Goal: Task Accomplishment & Management: Manage account settings

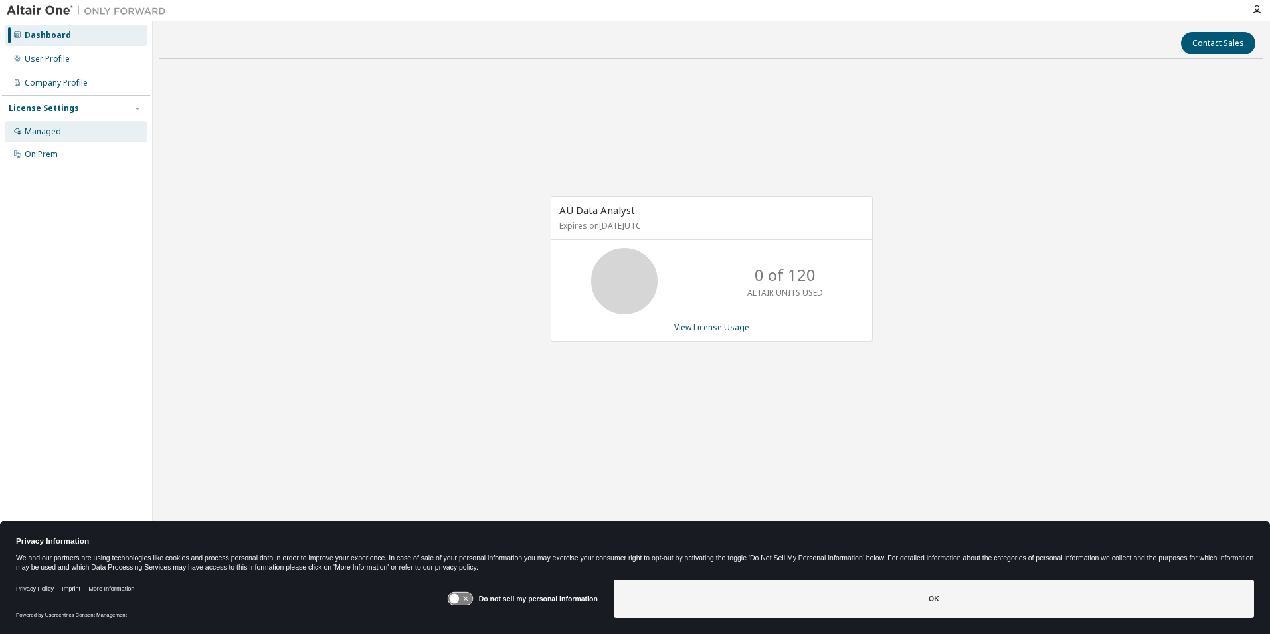
click at [50, 132] on div "Managed" at bounding box center [43, 131] width 37 height 11
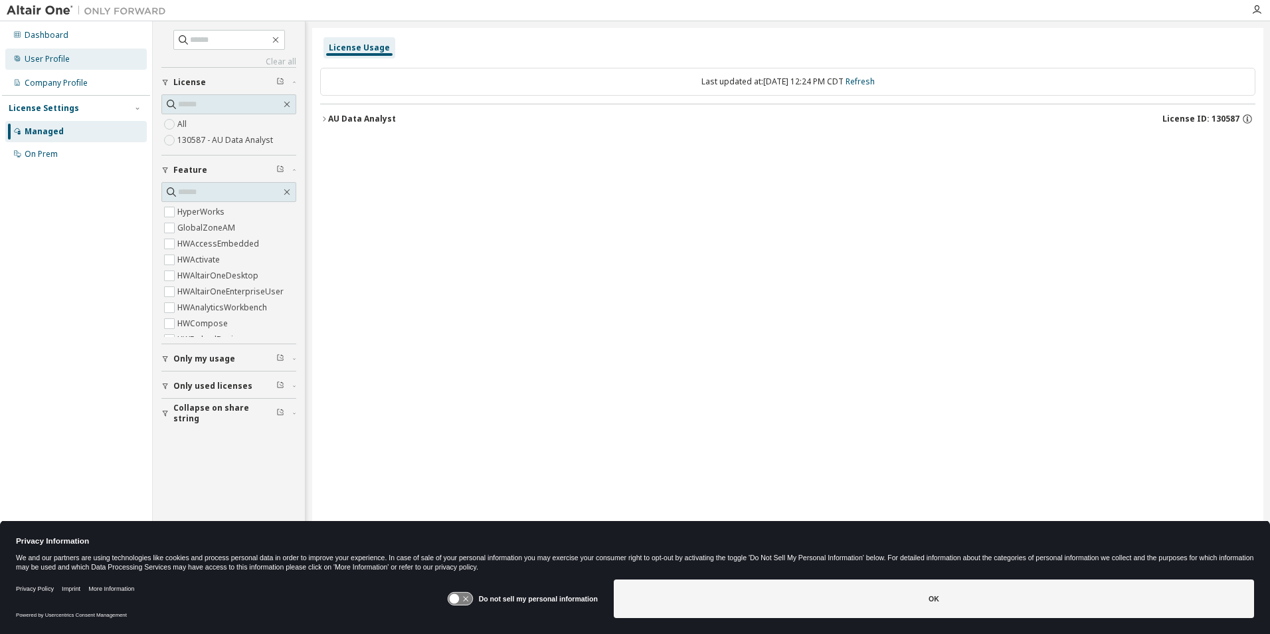
click at [63, 61] on div "User Profile" at bounding box center [47, 59] width 45 height 11
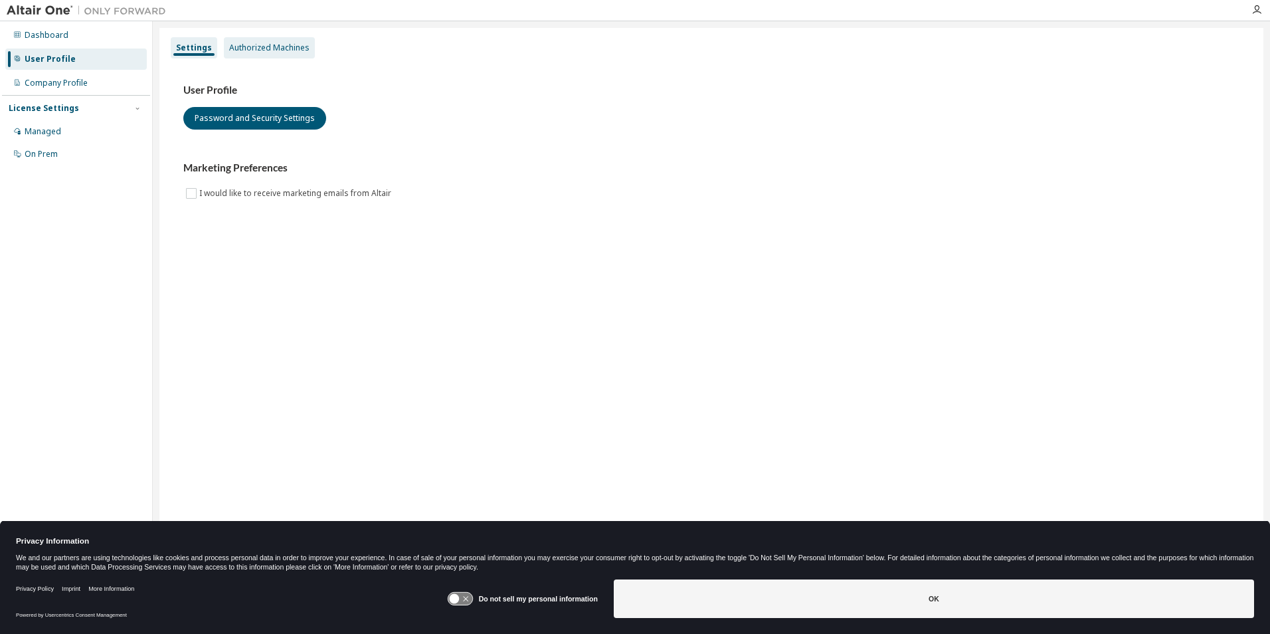
click at [290, 47] on div "Authorized Machines" at bounding box center [269, 48] width 80 height 11
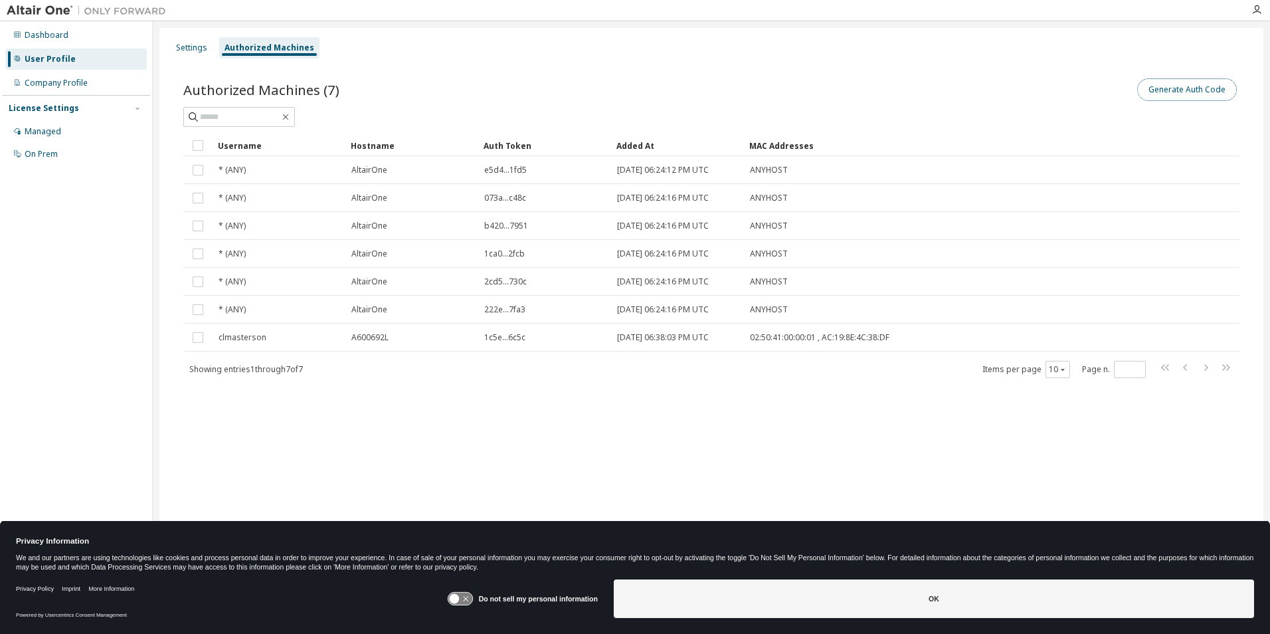
click at [1196, 94] on button "Generate Auth Code" at bounding box center [1187, 89] width 100 height 23
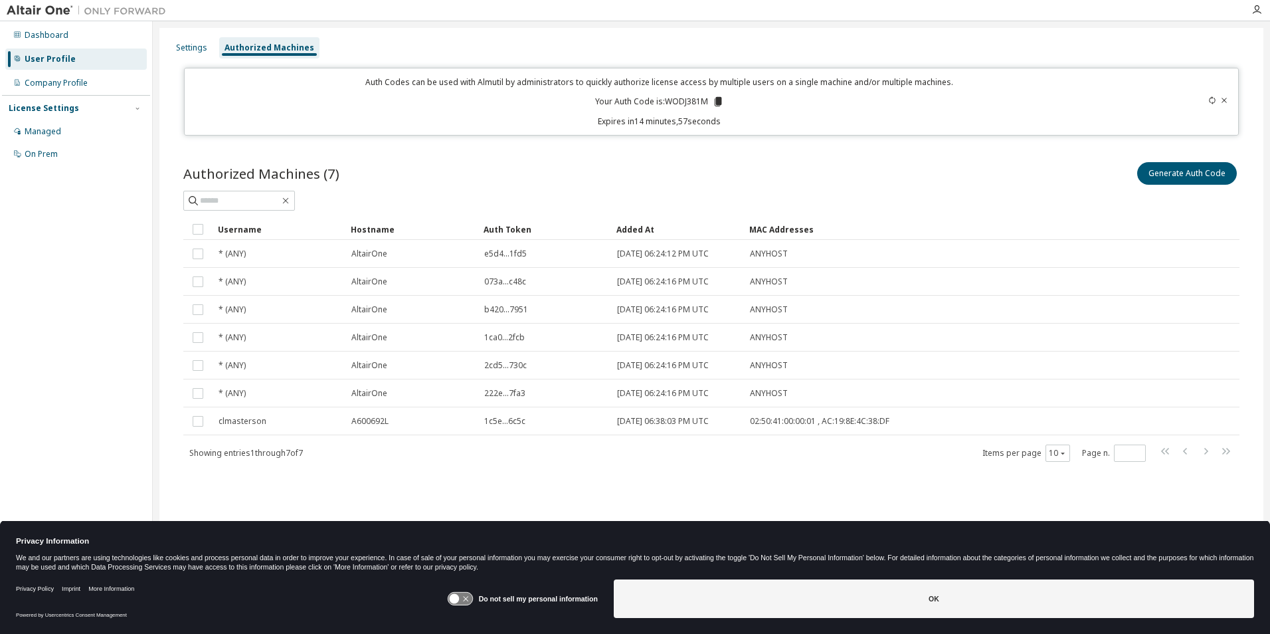
click at [696, 102] on p "Your Auth Code is: WODJ381M" at bounding box center [659, 102] width 129 height 12
drag, startPoint x: 696, startPoint y: 102, endPoint x: 722, endPoint y: 102, distance: 25.9
click at [722, 102] on icon at bounding box center [718, 102] width 12 height 12
